Goal: Use online tool/utility

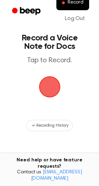
click at [56, 85] on span "button" at bounding box center [49, 86] width 39 height 39
click at [50, 90] on span "button" at bounding box center [50, 87] width 30 height 30
click at [50, 90] on span "button" at bounding box center [49, 87] width 24 height 24
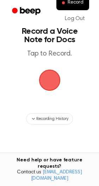
scroll to position [5, 0]
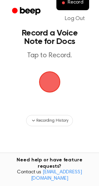
click at [45, 82] on span "button" at bounding box center [50, 82] width 28 height 28
click at [45, 82] on span "button" at bounding box center [49, 82] width 26 height 26
click at [45, 82] on span "button" at bounding box center [49, 81] width 21 height 21
click at [45, 82] on span "button" at bounding box center [50, 82] width 30 height 30
click at [45, 82] on span "button" at bounding box center [49, 82] width 24 height 24
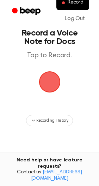
click at [43, 82] on span "button" at bounding box center [49, 82] width 23 height 23
click at [43, 82] on span "button" at bounding box center [49, 82] width 26 height 26
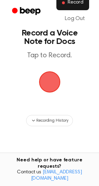
click at [64, 9] on button "Record" at bounding box center [72, 2] width 33 height 15
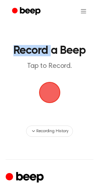
click at [64, 9] on div at bounding box center [49, 11] width 85 height 23
click at [47, 88] on span "button" at bounding box center [50, 92] width 28 height 28
click at [47, 87] on span "button" at bounding box center [50, 92] width 28 height 28
click at [50, 96] on span "button" at bounding box center [50, 93] width 20 height 20
click at [50, 96] on span "button" at bounding box center [49, 92] width 23 height 23
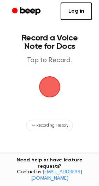
click at [49, 90] on span "button" at bounding box center [49, 87] width 23 height 23
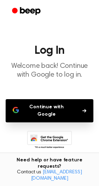
click at [69, 110] on button "Continue with Google" at bounding box center [50, 110] width 88 height 23
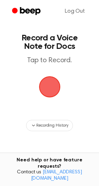
click at [46, 94] on span "button" at bounding box center [49, 87] width 23 height 23
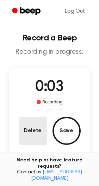
click at [34, 126] on button "Delete" at bounding box center [33, 131] width 28 height 28
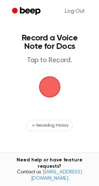
click at [42, 89] on span "button" at bounding box center [49, 87] width 23 height 23
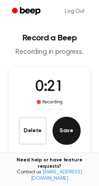
click at [69, 135] on button "Save" at bounding box center [66, 131] width 28 height 28
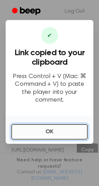
click at [32, 127] on button "OK" at bounding box center [49, 131] width 76 height 15
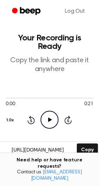
click at [43, 121] on icon "Play Audio" at bounding box center [49, 120] width 18 height 18
click at [90, 149] on button "Copy" at bounding box center [87, 149] width 21 height 13
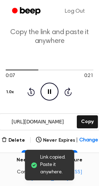
scroll to position [34, 0]
